Goal: Task Accomplishment & Management: Complete application form

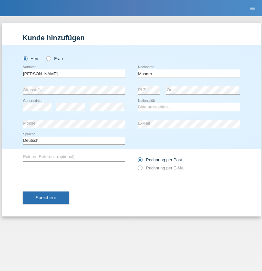
type input "Masaro"
select select "CH"
radio input "true"
click at [74, 73] on input "text" at bounding box center [74, 73] width 102 height 8
type input "sylvain"
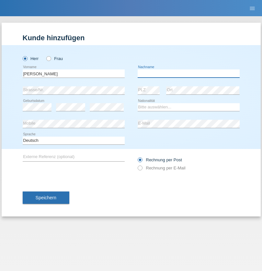
click at [189, 73] on input "text" at bounding box center [189, 73] width 102 height 8
type input "gattone"
select select "CH"
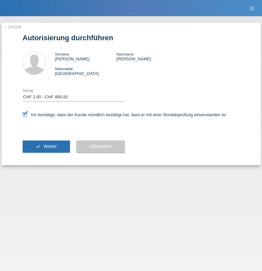
select select "1"
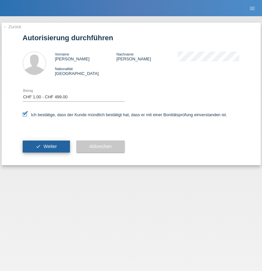
click at [46, 146] on span "Weiter" at bounding box center [49, 146] width 13 height 5
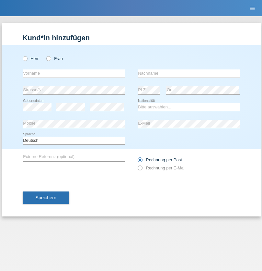
radio input "true"
click at [74, 73] on input "text" at bounding box center [74, 73] width 102 height 8
type input "Afrodita"
click at [189, 73] on input "text" at bounding box center [189, 73] width 102 height 8
type input "Imer"
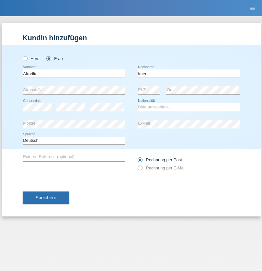
select select "CH"
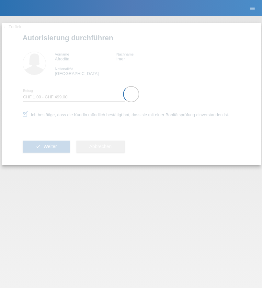
select select "1"
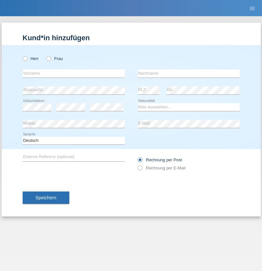
radio input "true"
click at [74, 73] on input "text" at bounding box center [74, 73] width 102 height 8
type input "Gjon"
click at [189, 73] on input "text" at bounding box center [189, 73] width 102 height 8
type input "Noshi"
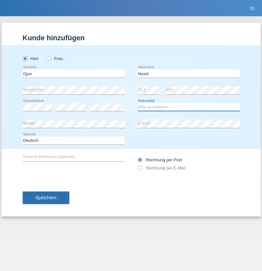
select select "AL"
select select "C"
select select "12"
select select "11"
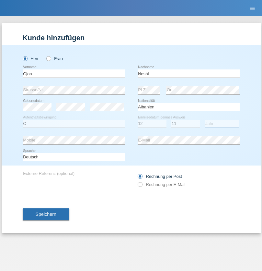
select select "2000"
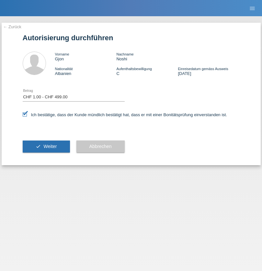
select select "1"
click at [46, 146] on span "Weiter" at bounding box center [49, 146] width 13 height 5
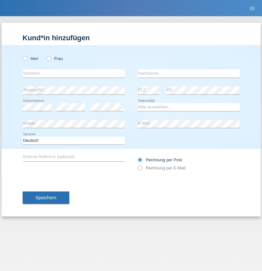
radio input "true"
click at [74, 73] on input "text" at bounding box center [74, 73] width 102 height 8
type input "Djalel"
click at [189, 73] on input "text" at bounding box center [189, 73] width 102 height 8
type input "Abed"
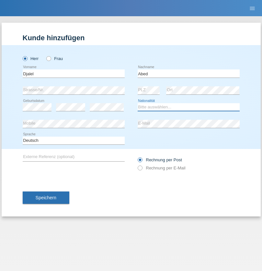
select select "DZ"
select select "C"
select select "21"
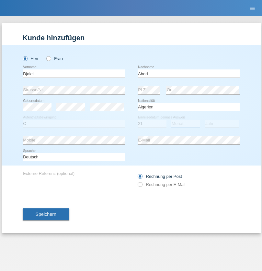
select select "08"
select select "2021"
